Goal: Complete application form: Complete application form

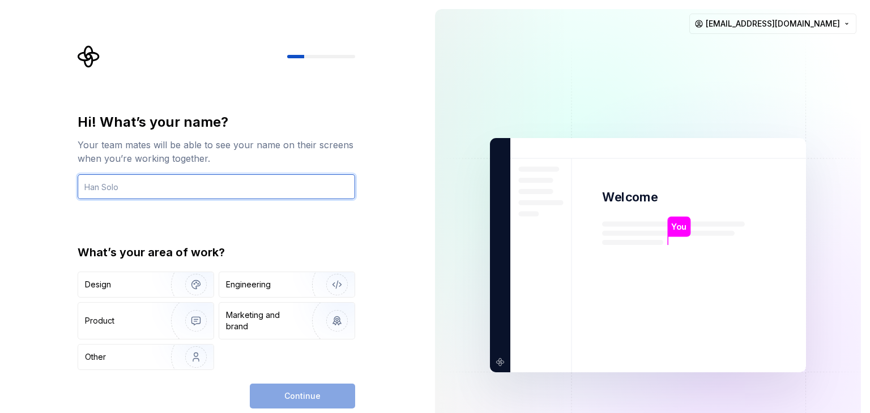
type input "t"
type input "The Don"
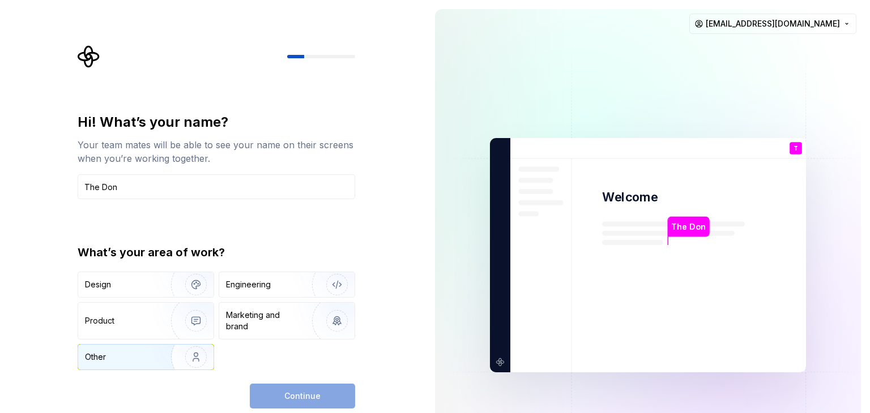
click at [147, 361] on div "Other" at bounding box center [118, 357] width 66 height 11
click at [332, 384] on button "Continue" at bounding box center [302, 396] width 105 height 25
click at [332, 384] on div "Continue" at bounding box center [302, 396] width 105 height 25
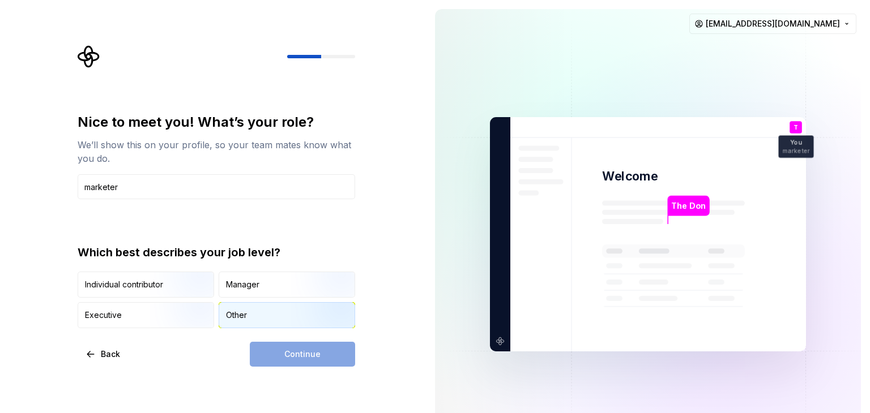
type input "marketer"
click at [246, 316] on div "Other" at bounding box center [236, 315] width 21 height 11
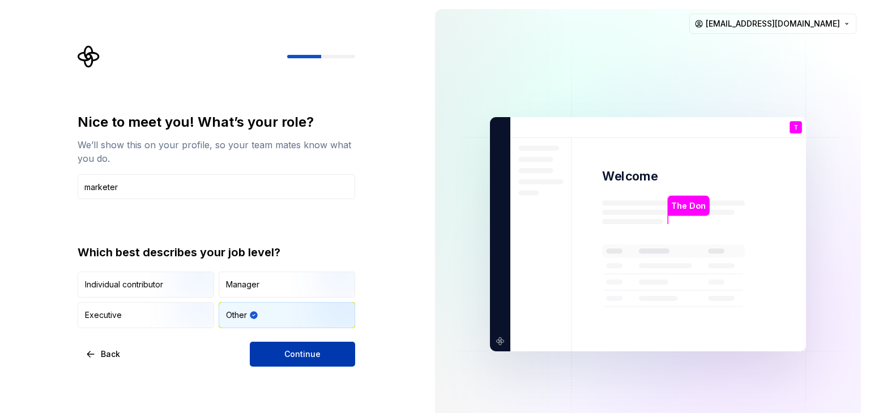
click at [304, 353] on span "Continue" at bounding box center [302, 354] width 36 height 11
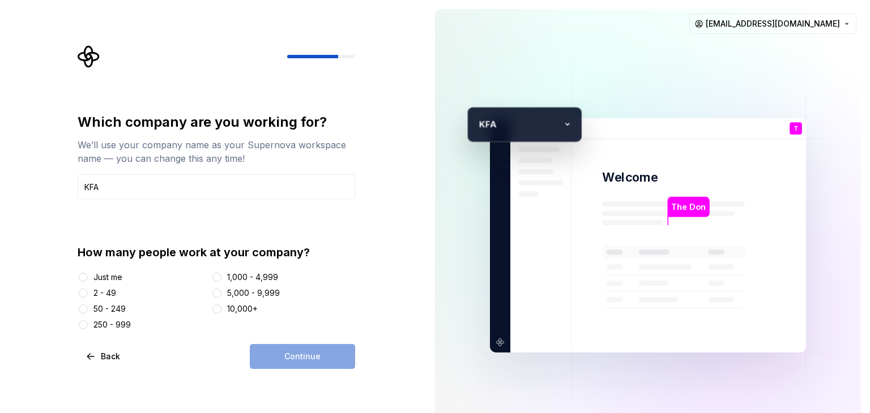
type input "KFA"
click at [113, 307] on div "50 - 249" at bounding box center [109, 308] width 32 height 11
click at [88, 307] on button "50 - 249" at bounding box center [83, 309] width 9 height 9
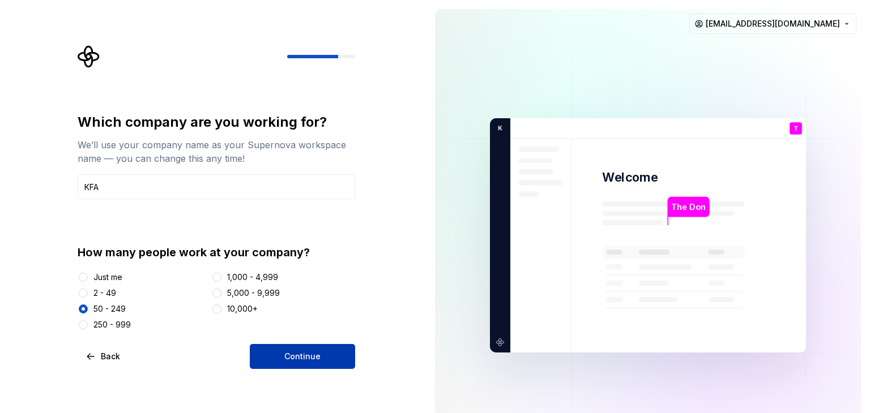
click at [275, 358] on button "Continue" at bounding box center [302, 356] width 105 height 25
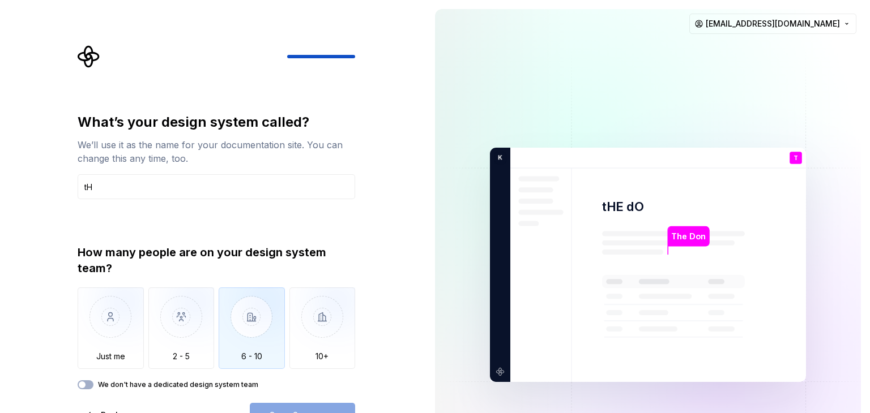
type input "t"
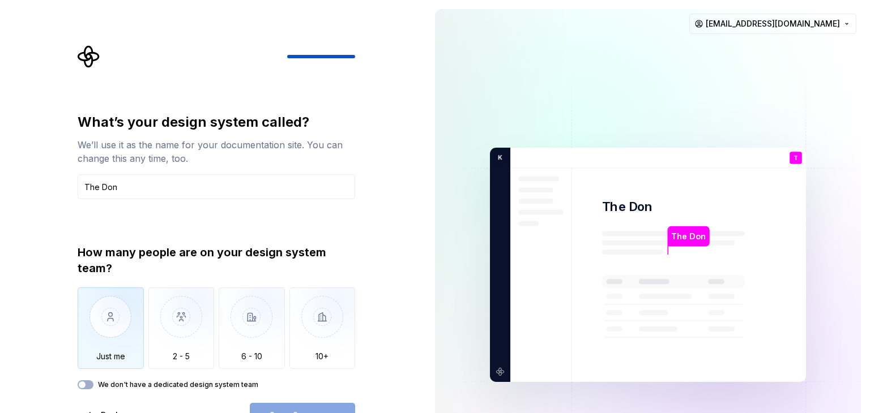
type input "The Don"
click at [131, 326] on img "button" at bounding box center [111, 326] width 66 height 76
click at [319, 406] on button "Open Supernova" at bounding box center [302, 415] width 105 height 25
